Goal: Transaction & Acquisition: Purchase product/service

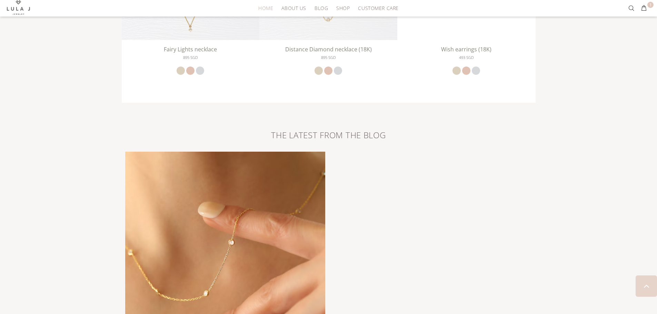
scroll to position [1344, 0]
click at [627, 159] on div "THE LATEST FROM THE BLOG Financial Magic You Can Wear! Investing in gold jewelr…" at bounding box center [328, 255] width 657 height 248
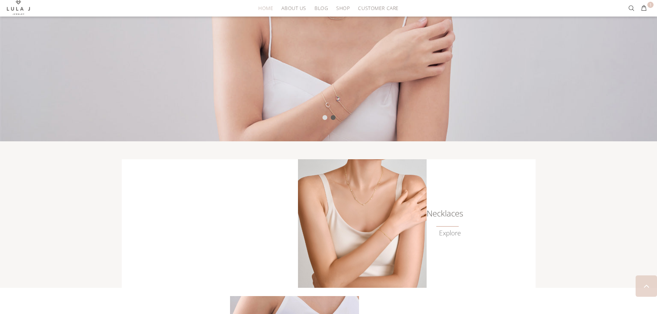
scroll to position [0, 0]
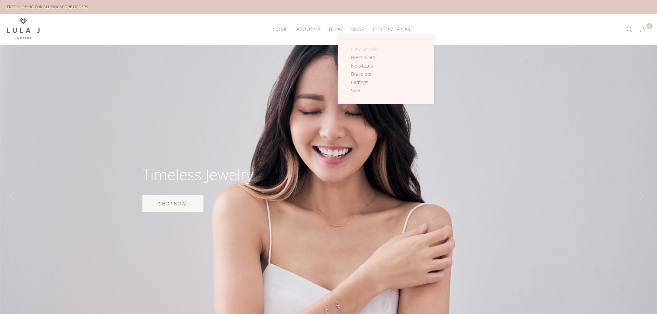
click at [362, 51] on span "New Arrivals" at bounding box center [364, 49] width 26 height 7
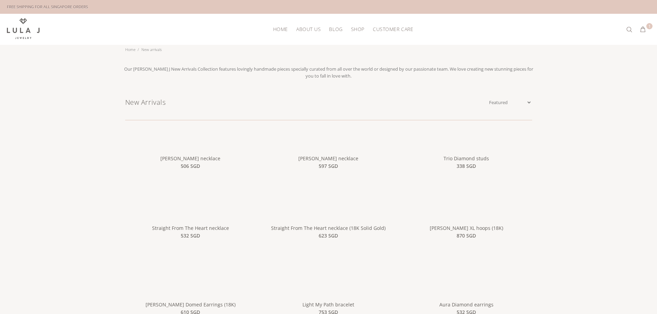
click at [615, 138] on div "Our Lula J New Arrivals Collection features lovingly handmade pieces specially …" at bounding box center [328, 207] width 657 height 271
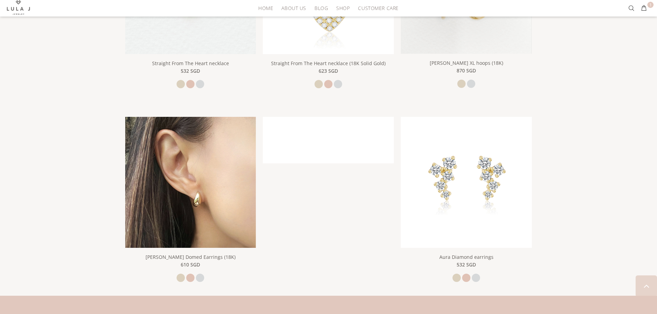
scroll to position [414, 0]
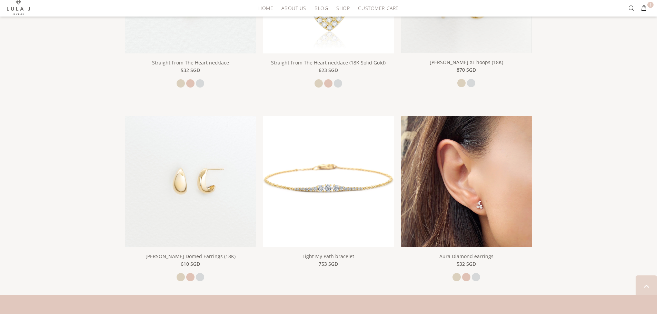
click at [495, 182] on img at bounding box center [466, 181] width 131 height 131
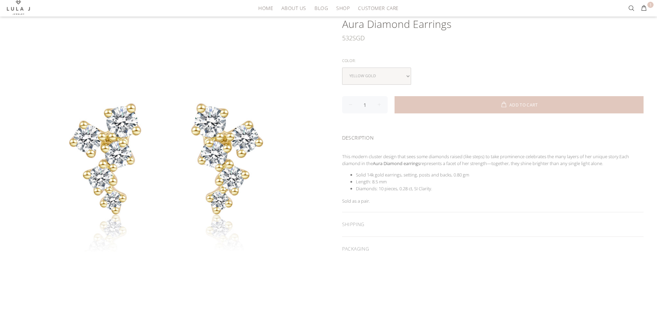
scroll to position [33, 0]
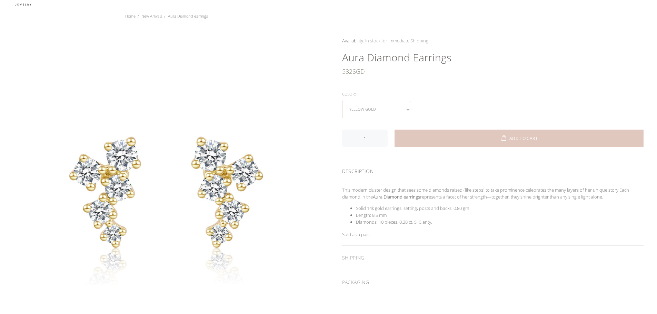
click at [372, 111] on select "yellow gold rose gold white gold" at bounding box center [376, 109] width 69 height 17
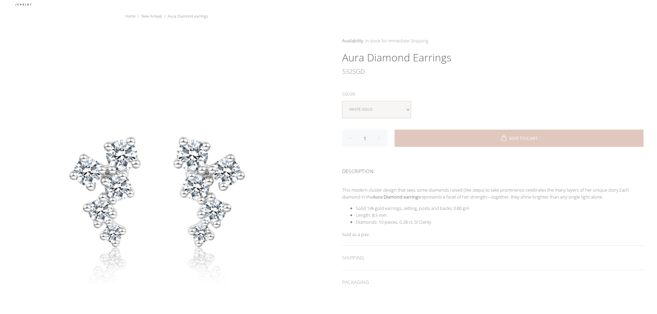
click at [422, 102] on div "yellow gold rose gold white gold" at bounding box center [493, 109] width 302 height 17
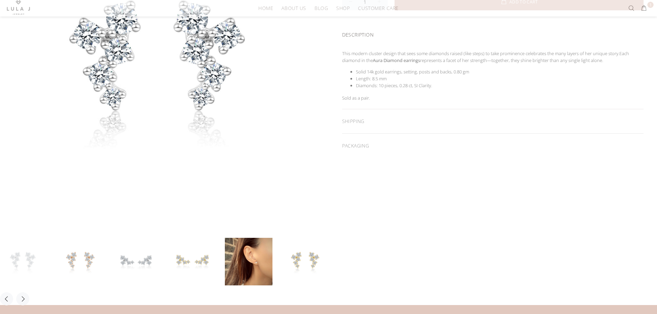
scroll to position [171, 0]
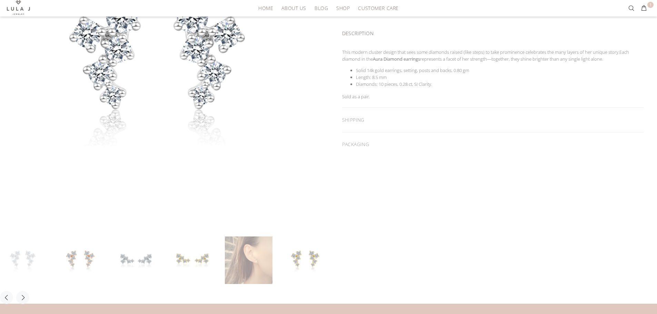
click at [252, 253] on link at bounding box center [249, 261] width 48 height 48
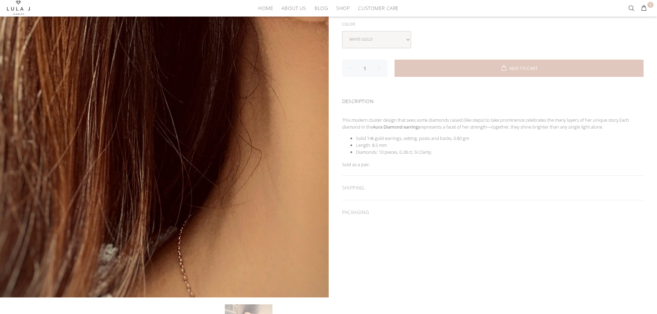
scroll to position [0, 0]
